Goal: Task Accomplishment & Management: Use online tool/utility

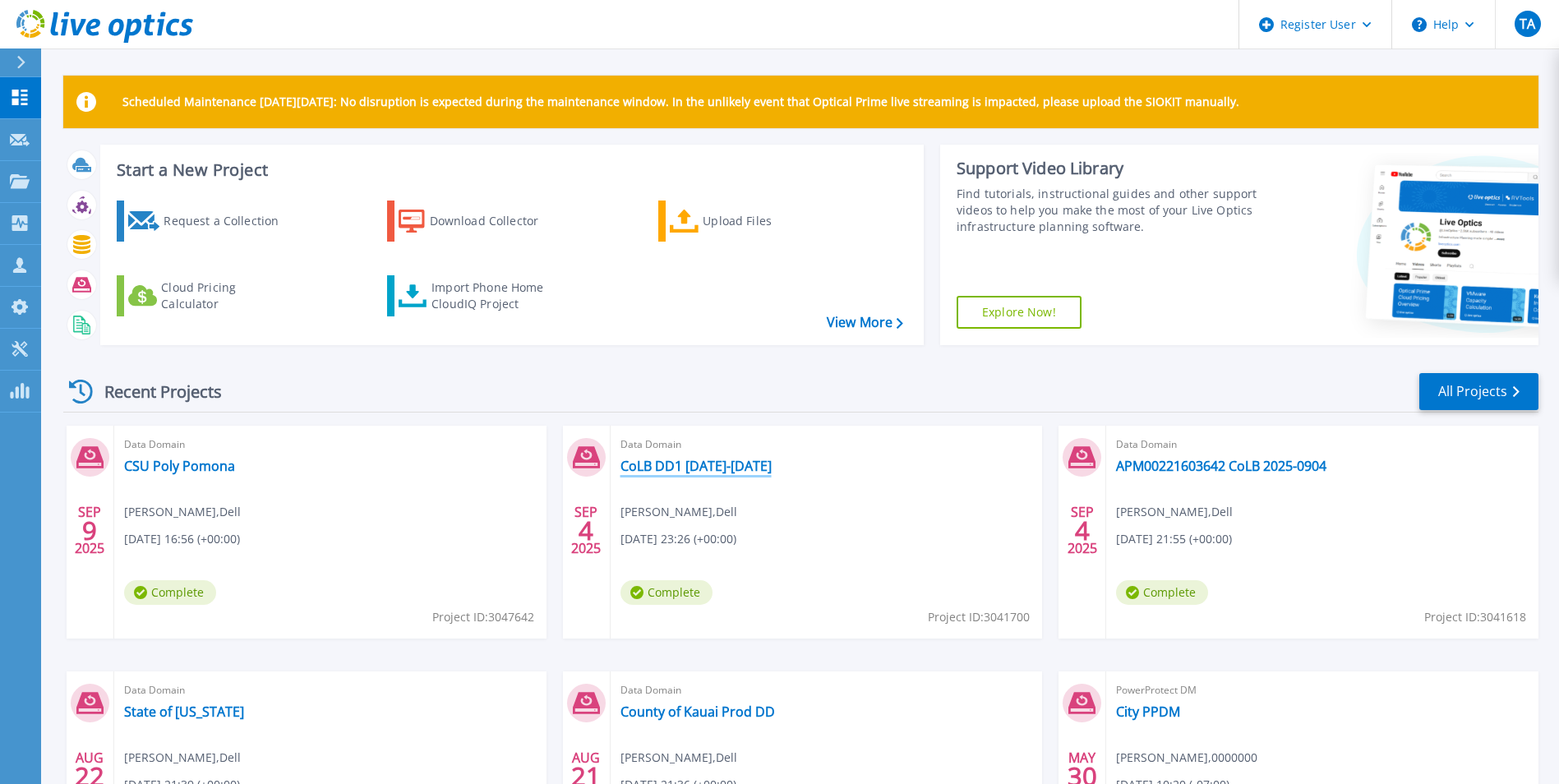
click at [667, 468] on link "CoLB DD1 [DATE]-[DATE]" at bounding box center [696, 465] width 152 height 16
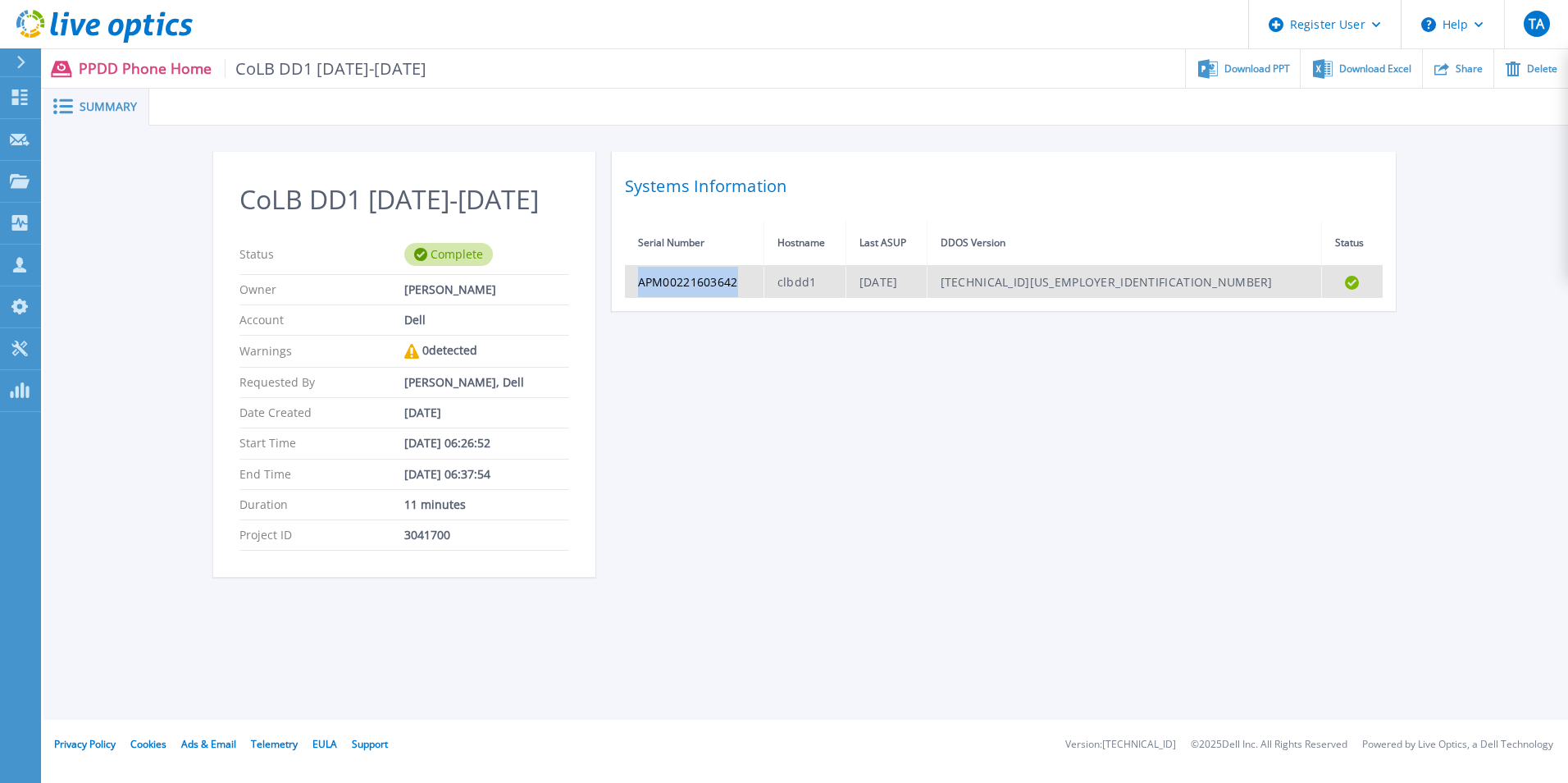
drag, startPoint x: 766, startPoint y: 284, endPoint x: 625, endPoint y: 278, distance: 141.1
click at [625, 278] on td "APM00221603642" at bounding box center [694, 282] width 140 height 32
copy td "APM00221603642"
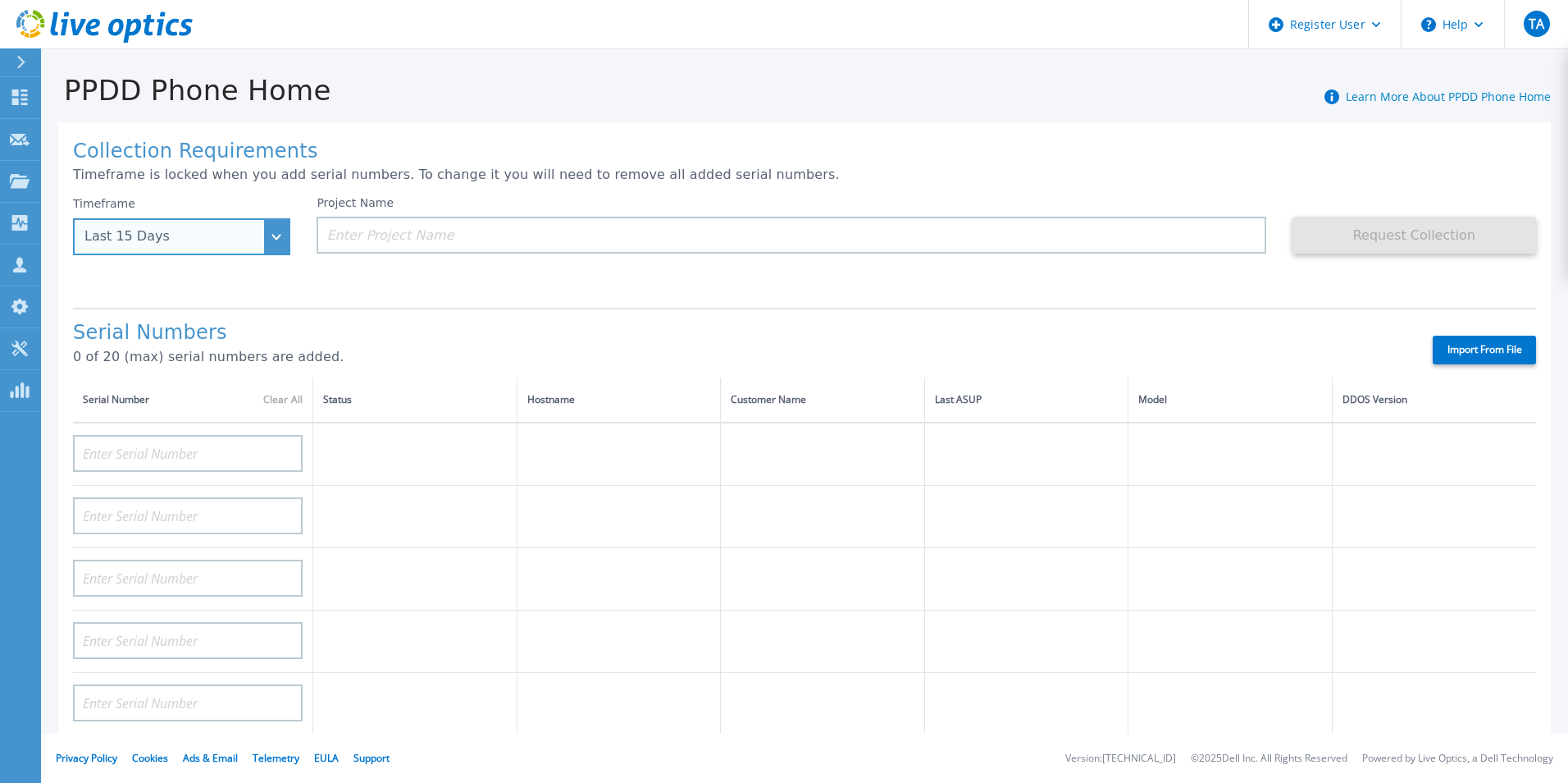
click at [223, 228] on div "Last 15 Days" at bounding box center [182, 236] width 218 height 37
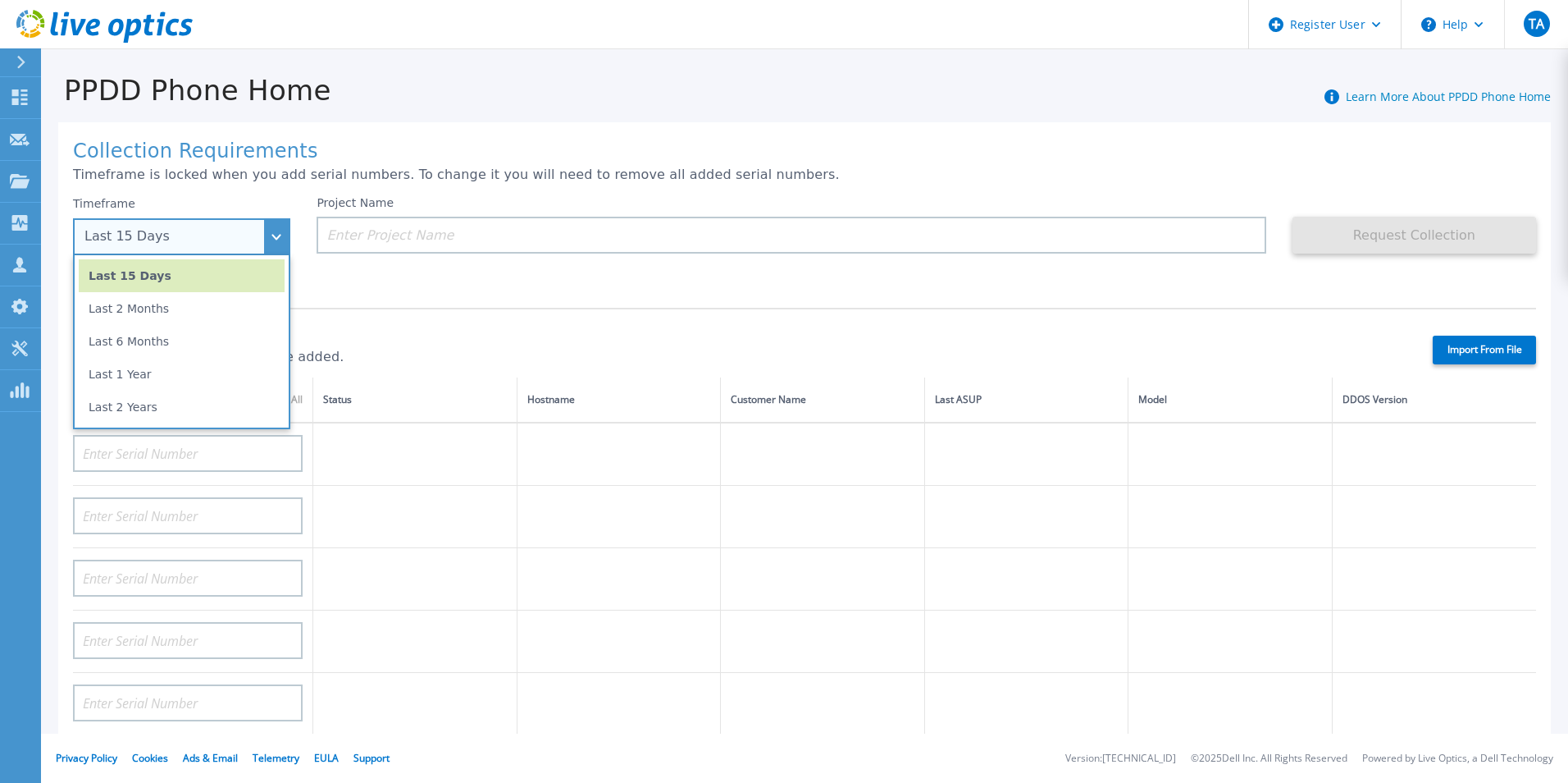
click at [193, 343] on li "Last 6 Months" at bounding box center [182, 342] width 205 height 32
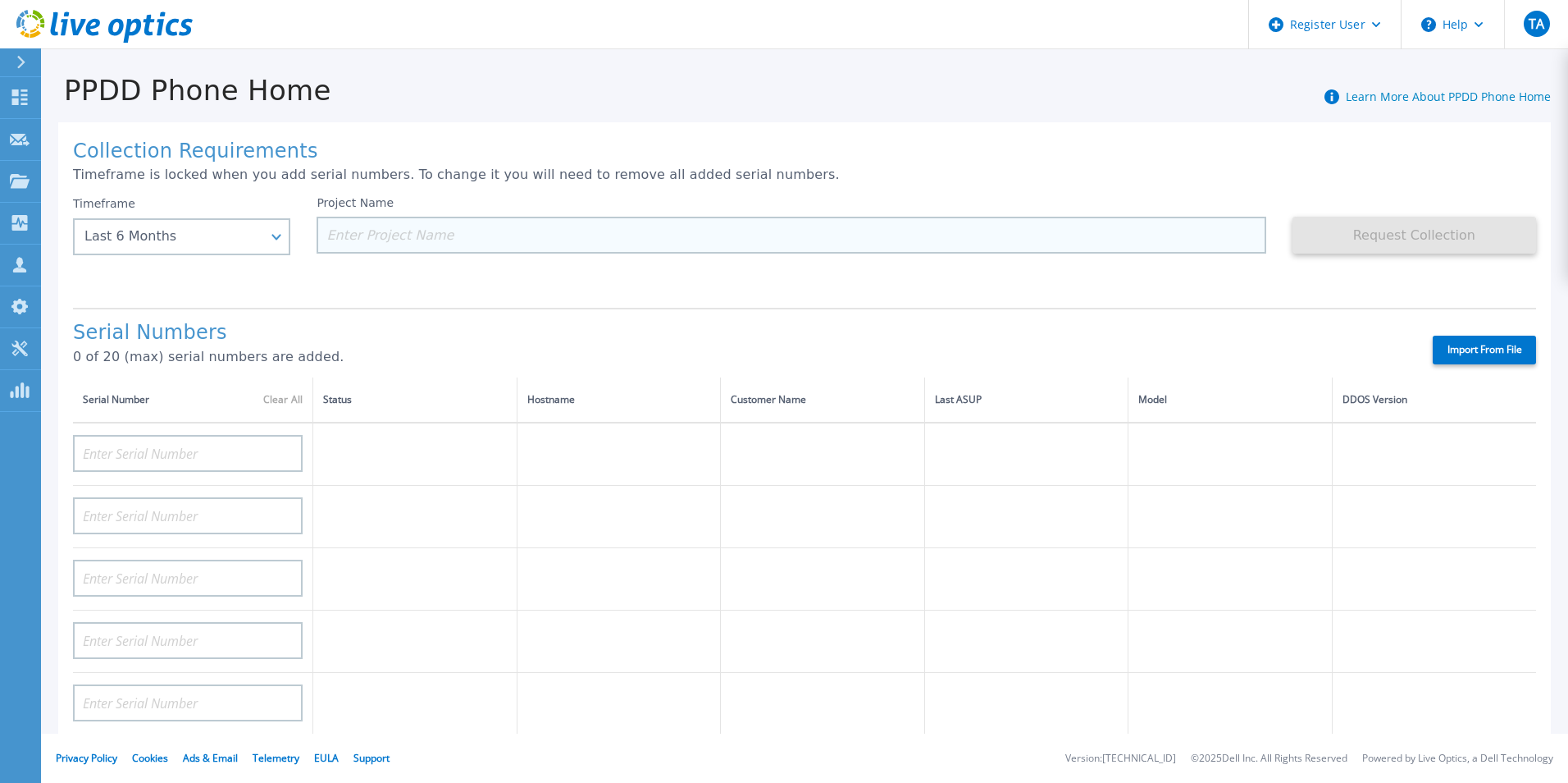
click at [358, 241] on input at bounding box center [791, 235] width 949 height 37
paste input "APM00221603642"
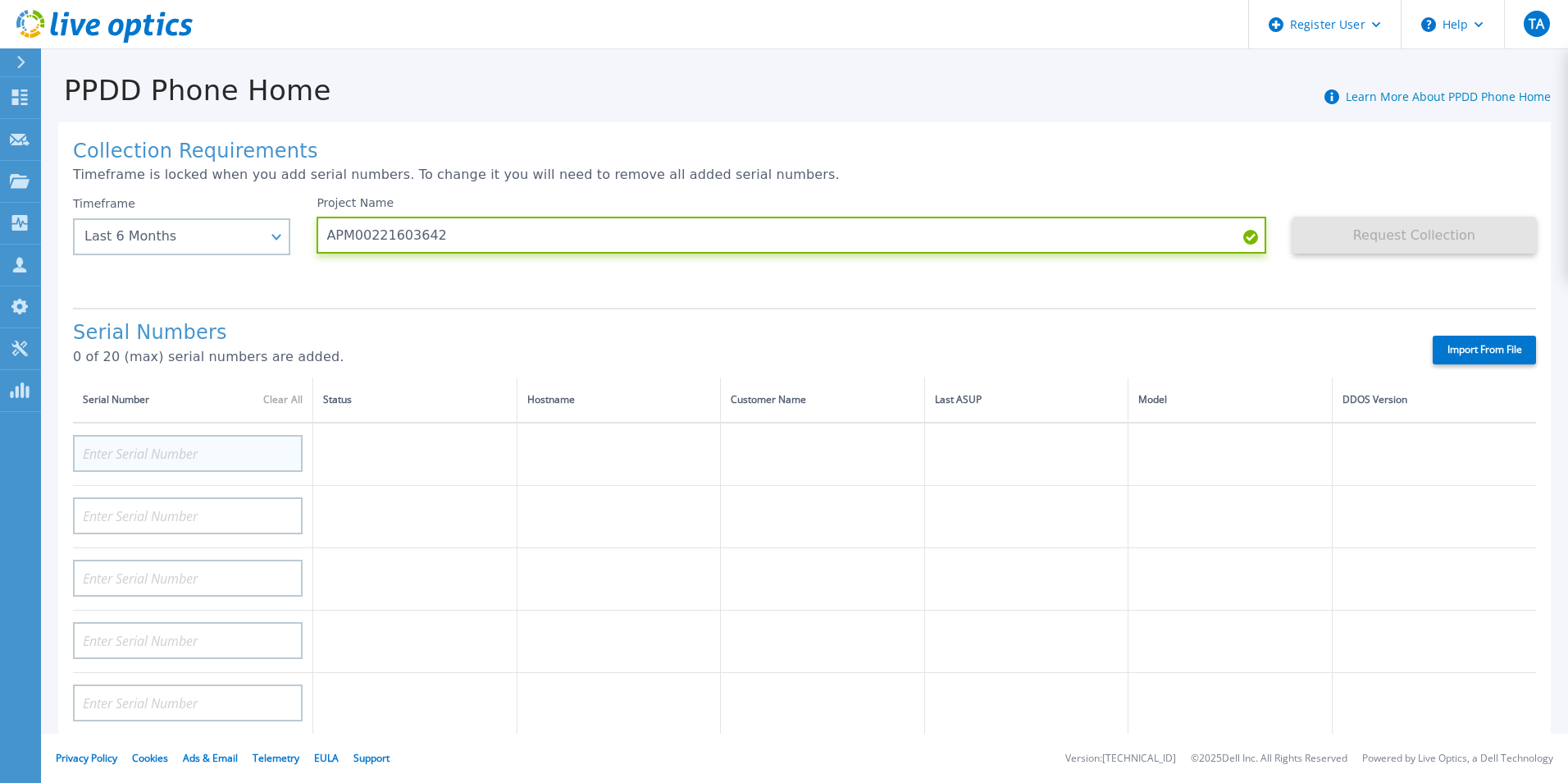
type input "APM00221603642"
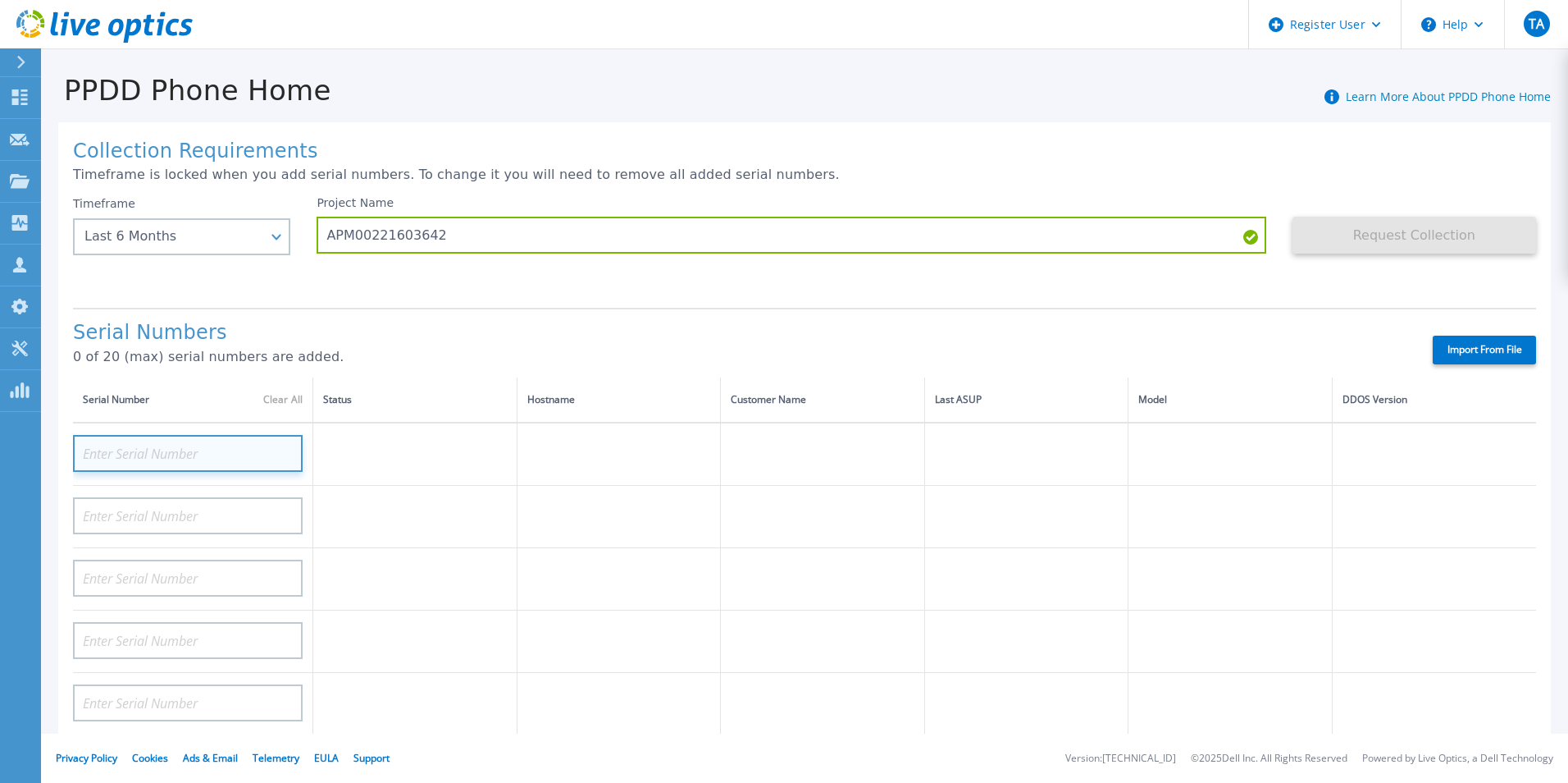
click at [155, 448] on input at bounding box center [187, 453] width 229 height 37
paste input "APM00221603642"
type input "APM00221603642"
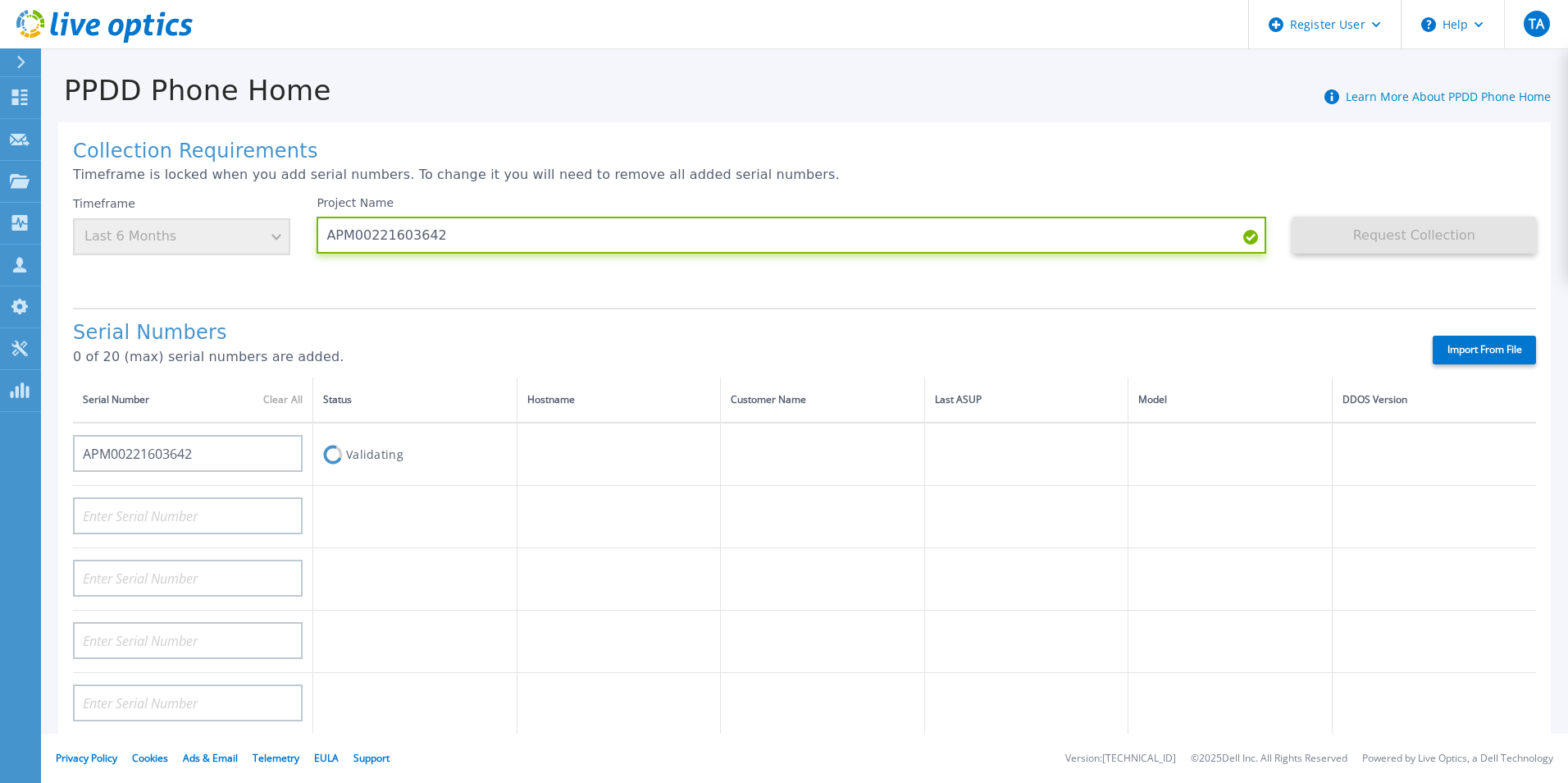
drag, startPoint x: 468, startPoint y: 232, endPoint x: 300, endPoint y: 232, distance: 168.0
click at [300, 232] on div "Timeframe Last 6 Months Project Name APM00221603642 Request Collection This mig…" at bounding box center [804, 245] width 1463 height 98
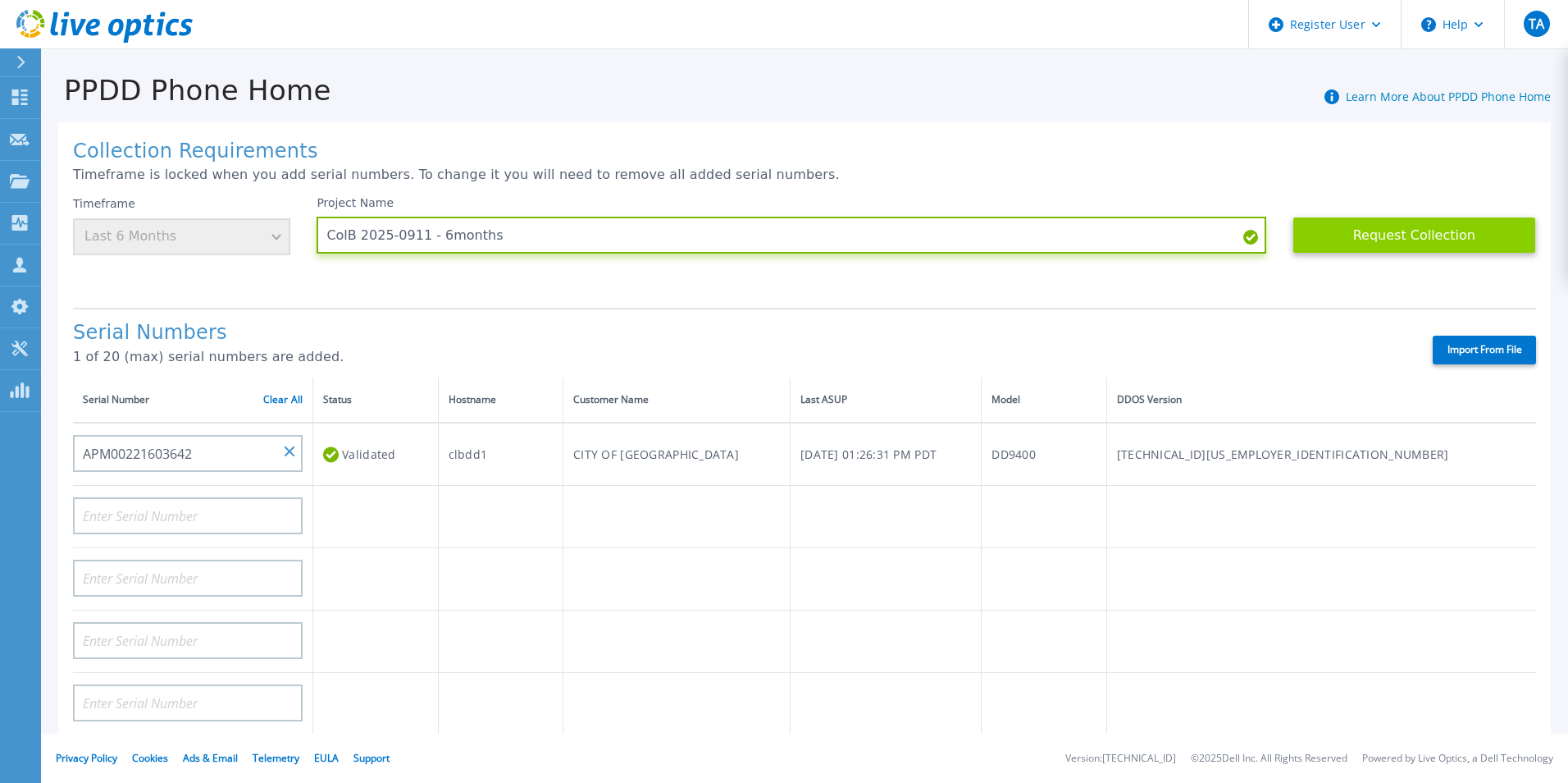
type input "ColB 2025-0911 - 6months"
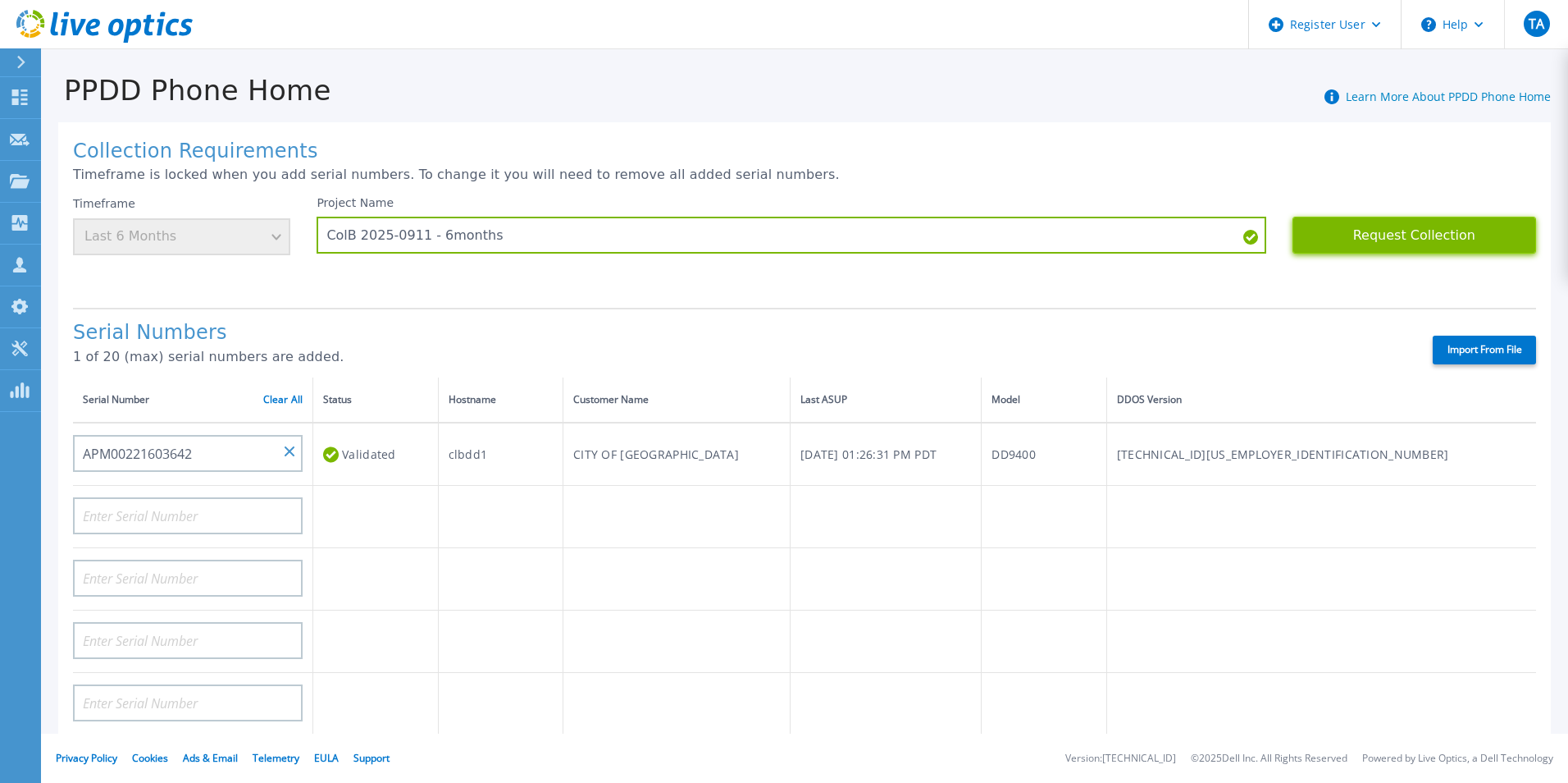
click at [1388, 241] on button "Request Collection" at bounding box center [1414, 235] width 243 height 37
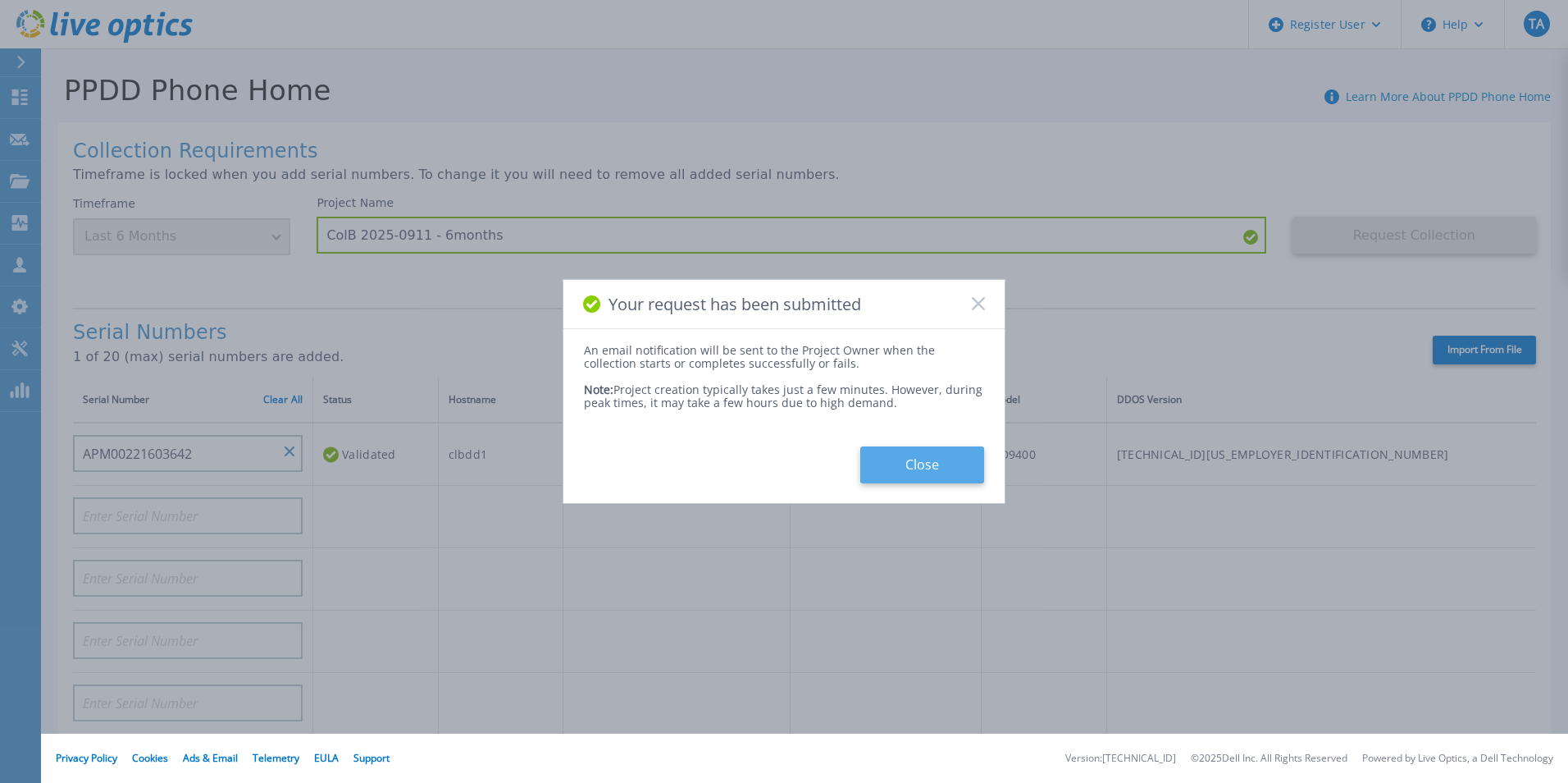
click at [911, 467] on button "Close" at bounding box center [922, 464] width 124 height 37
